Goal: Task Accomplishment & Management: Manage account settings

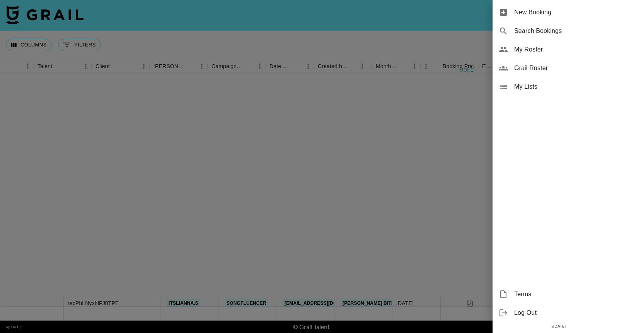
scroll to position [261, 127]
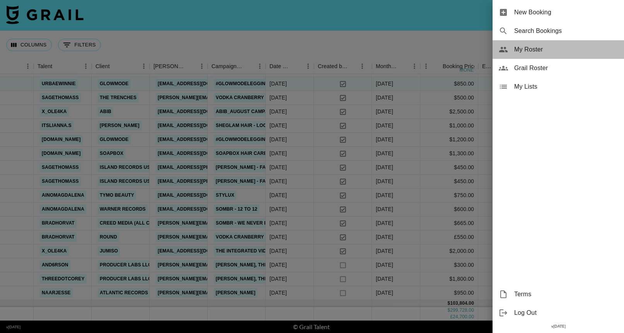
click at [539, 50] on span "My Roster" at bounding box center [567, 49] width 104 height 9
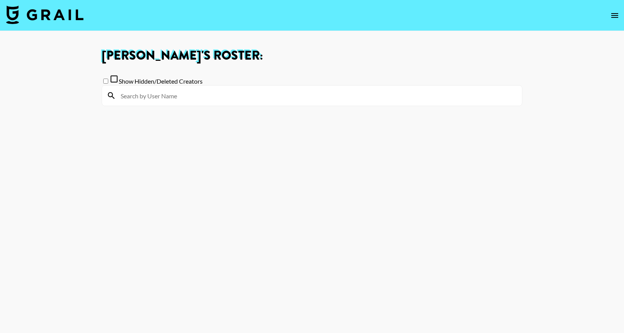
click at [377, 97] on input at bounding box center [317, 95] width 402 height 12
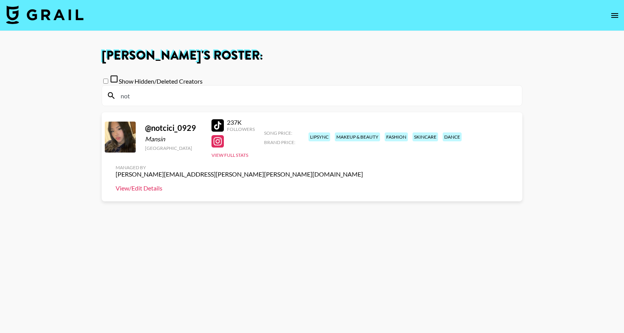
type input "not"
click at [363, 184] on link "View/Edit Details" at bounding box center [240, 188] width 248 height 8
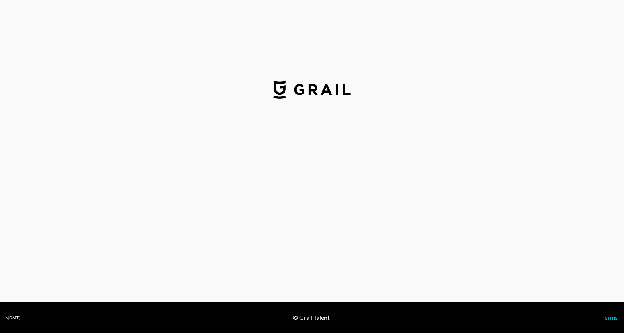
select select "USD"
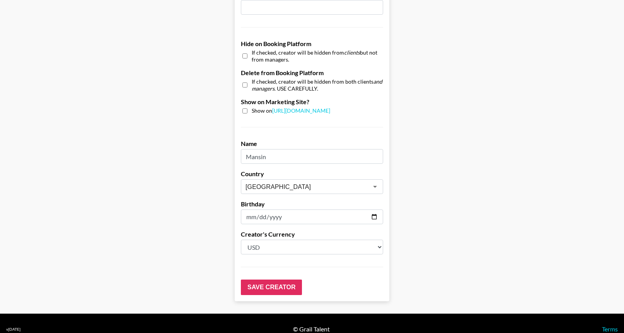
scroll to position [716, 0]
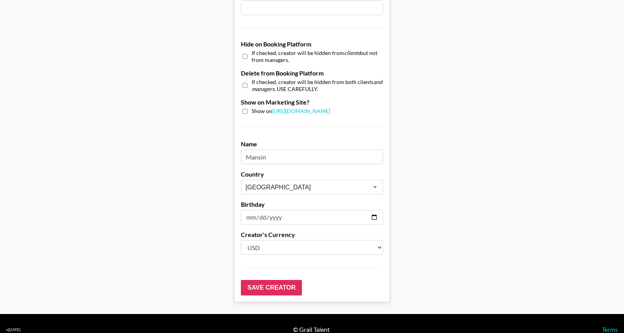
click at [349, 211] on input "date" at bounding box center [312, 217] width 142 height 15
click at [375, 210] on input "date" at bounding box center [312, 217] width 142 height 15
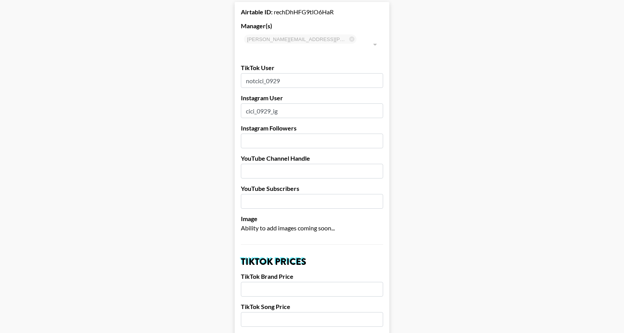
scroll to position [39, 0]
